Goal: Information Seeking & Learning: Understand process/instructions

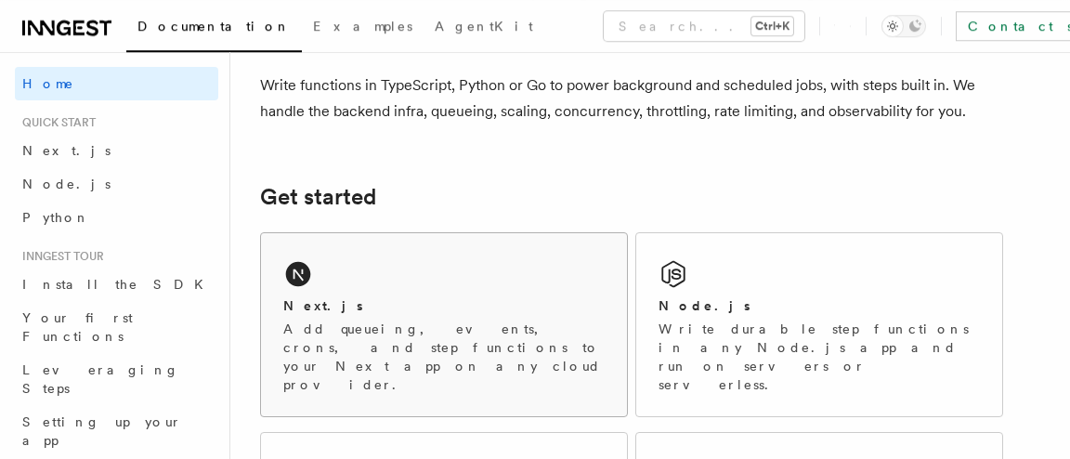
scroll to position [251, 0]
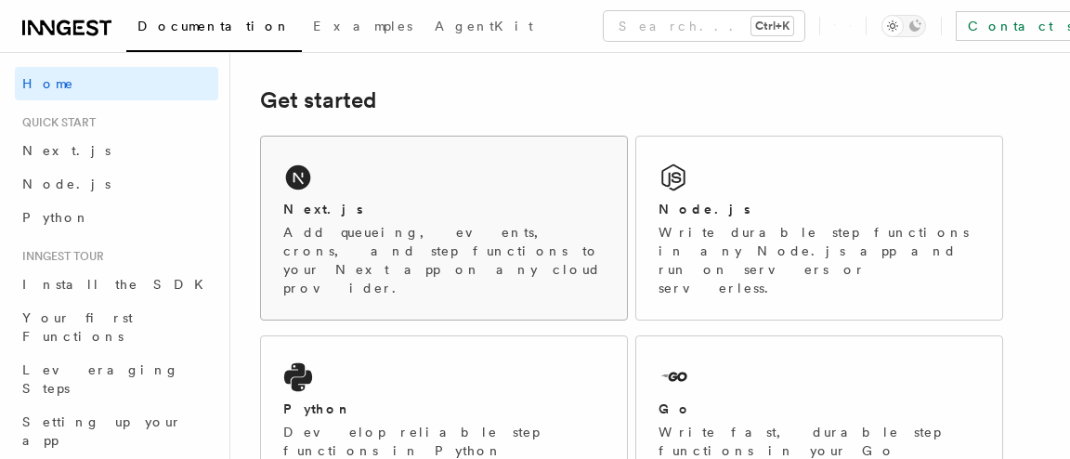
click at [401, 230] on p "Add queueing, events, crons, and step functions to your Next app on any cloud p…" at bounding box center [443, 260] width 321 height 74
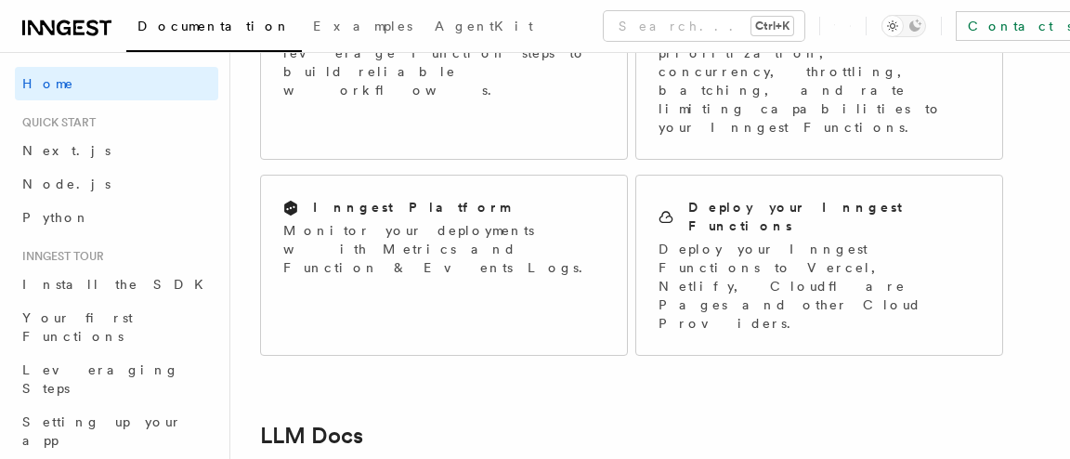
scroll to position [1912, 0]
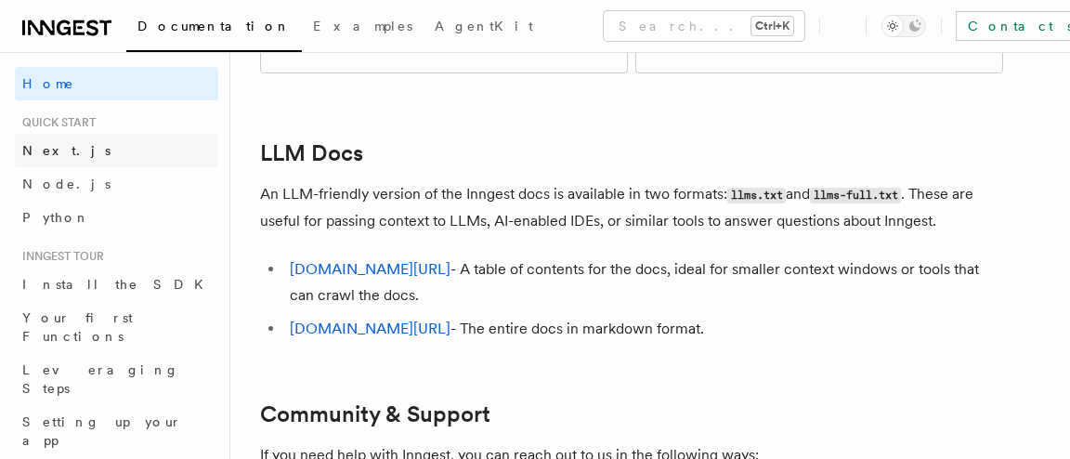
click at [79, 150] on link "Next.js" at bounding box center [116, 150] width 203 height 33
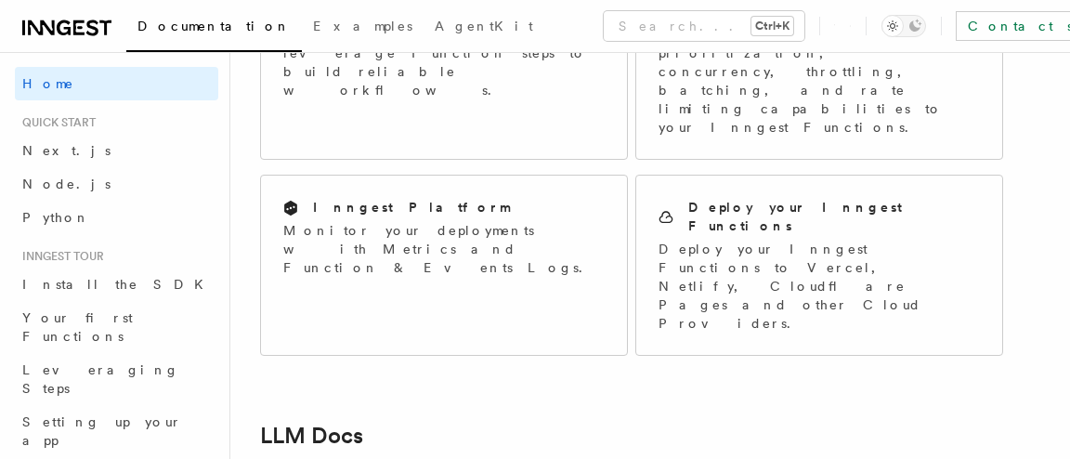
scroll to position [1912, 0]
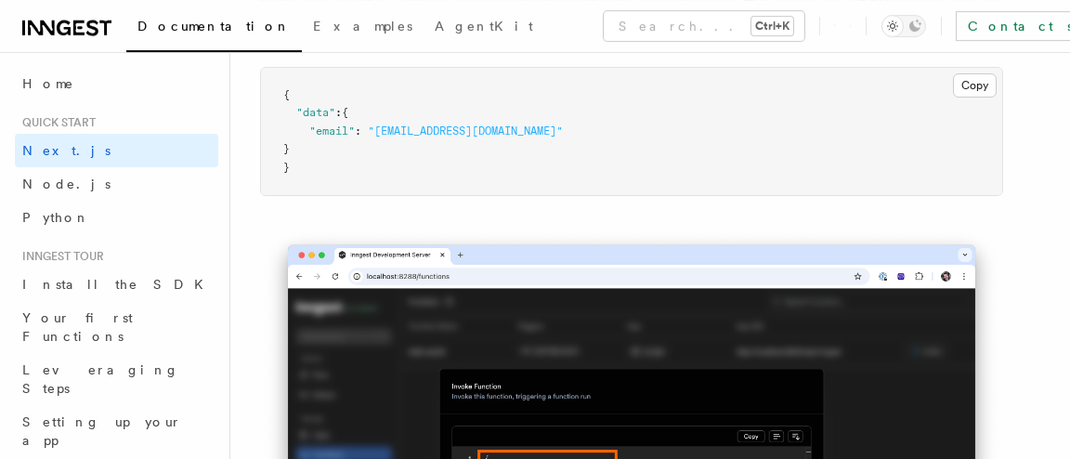
scroll to position [5642, 0]
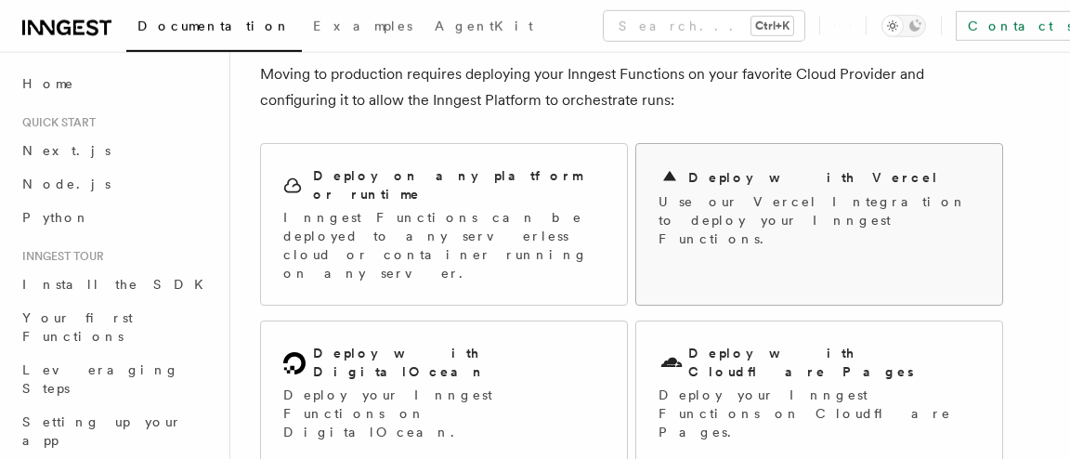
scroll to position [125, 0]
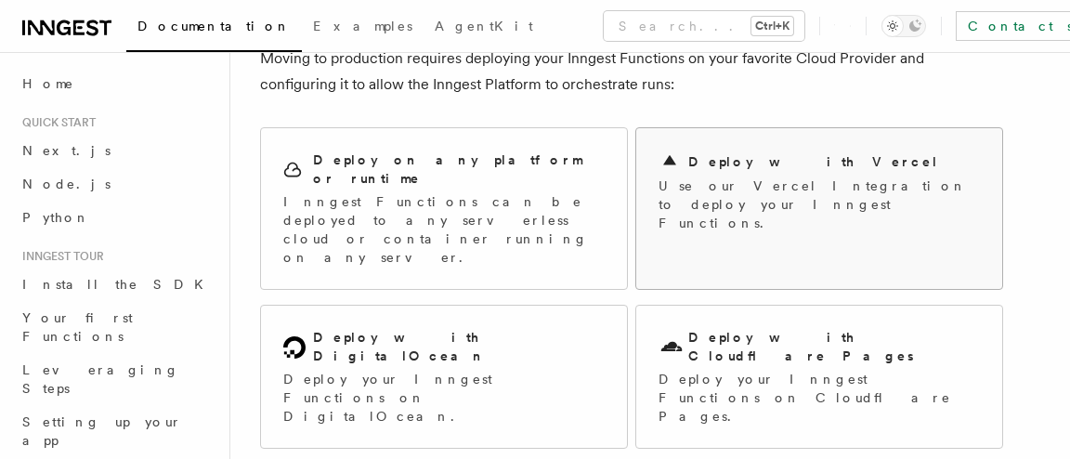
click at [813, 191] on p "Use our Vercel Integration to deploy your Inngest Functions." at bounding box center [818, 204] width 321 height 56
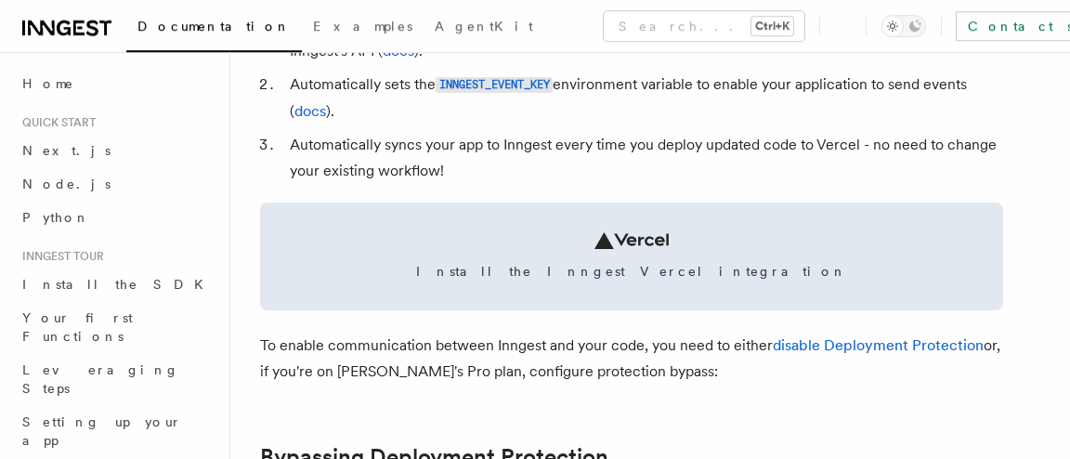
scroll to position [1003, 0]
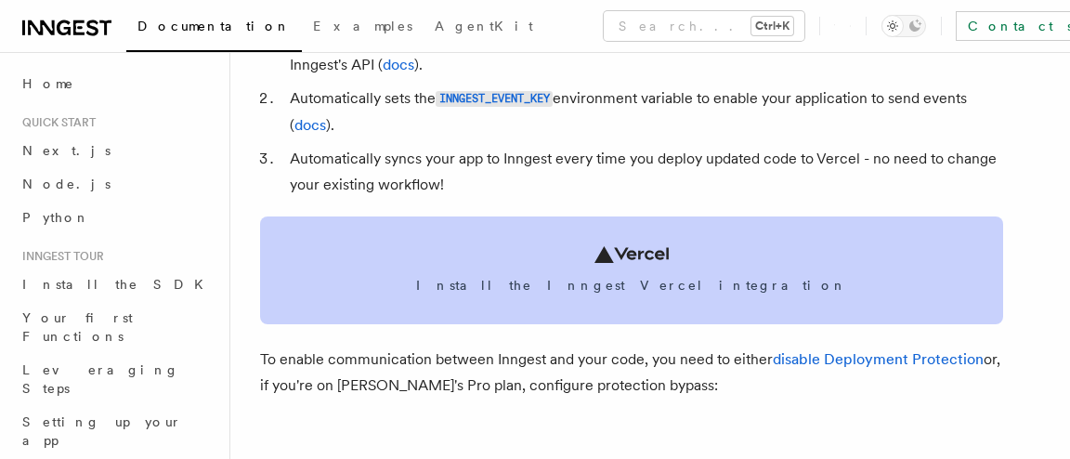
click at [579, 299] on link "Install the Inngest Vercel integration" at bounding box center [631, 270] width 743 height 108
